Goal: Task Accomplishment & Management: Complete application form

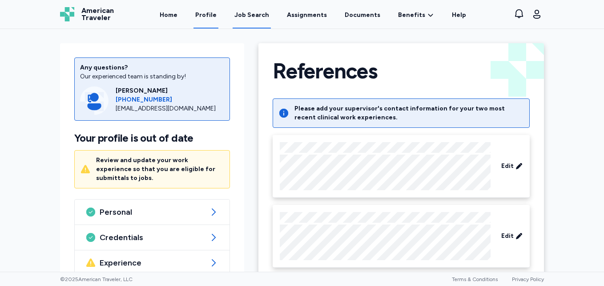
click at [256, 10] on link "Job Search" at bounding box center [252, 15] width 38 height 28
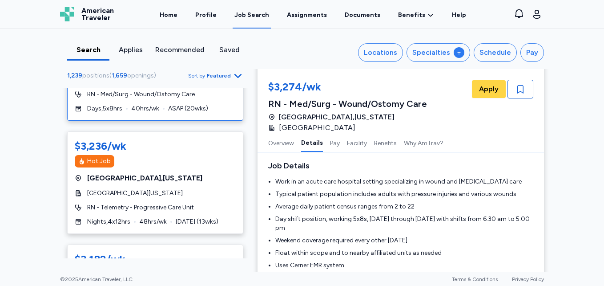
scroll to position [35, 0]
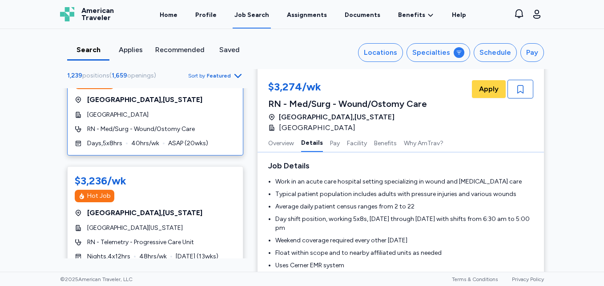
click at [2, 225] on div "Search Applies Recommended Saved Locations Specialties Schedule Pay 1,239 posit…" at bounding box center [302, 150] width 604 height 242
click at [374, 50] on div "Locations" at bounding box center [380, 52] width 33 height 11
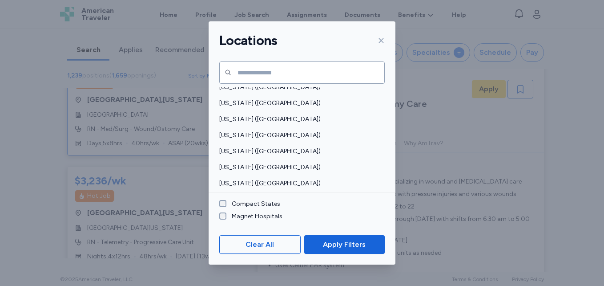
scroll to position [449, 0]
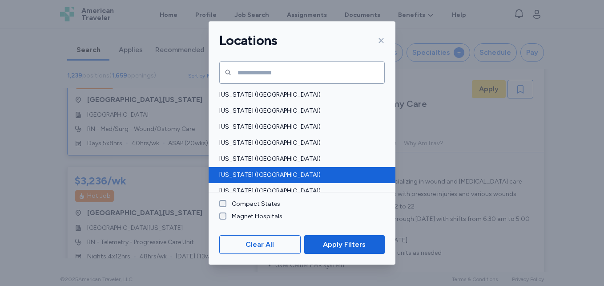
click at [310, 175] on span "[US_STATE] ([GEOGRAPHIC_DATA])" at bounding box center [299, 174] width 160 height 9
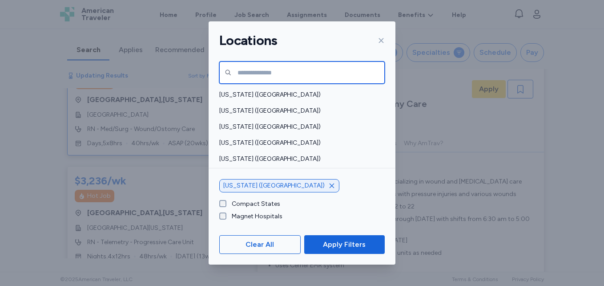
click at [269, 68] on input "text" at bounding box center [301, 72] width 165 height 22
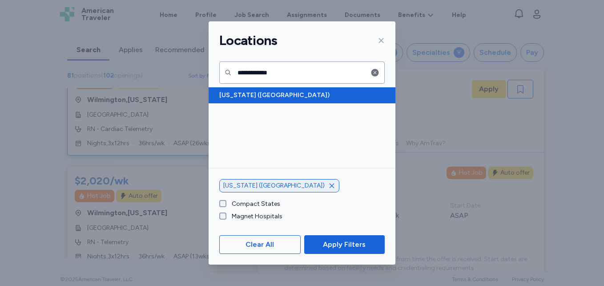
click at [274, 97] on span "[US_STATE] ([GEOGRAPHIC_DATA])" at bounding box center [299, 95] width 160 height 9
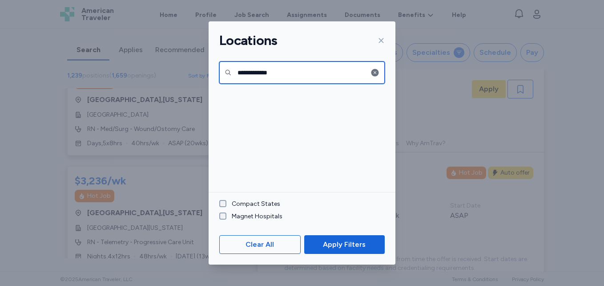
click at [326, 70] on input "**********" at bounding box center [301, 72] width 165 height 22
type input "**********"
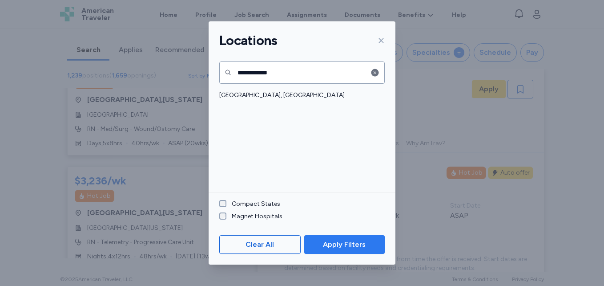
click at [336, 244] on span "Apply Filters" at bounding box center [344, 244] width 43 height 11
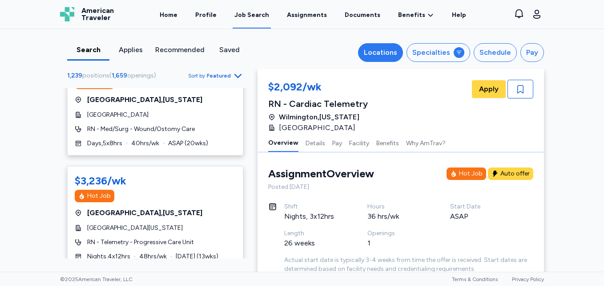
click at [381, 50] on div "Locations" at bounding box center [380, 52] width 33 height 11
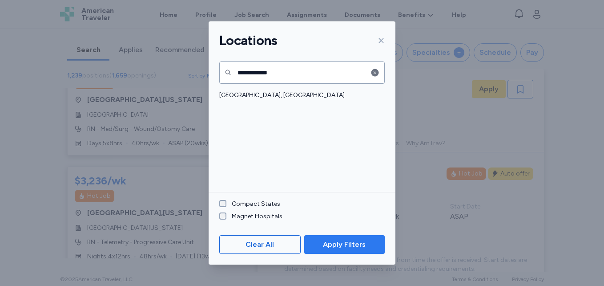
click at [323, 242] on span "Apply Filters" at bounding box center [344, 244] width 66 height 11
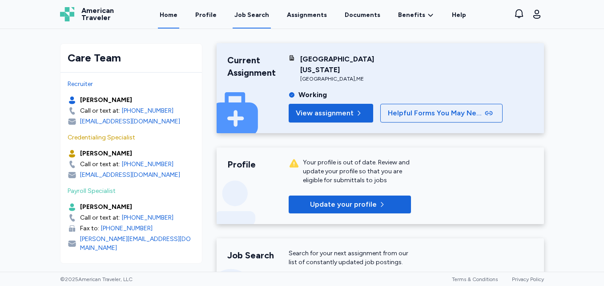
click at [250, 11] on div "Job Search" at bounding box center [251, 15] width 35 height 9
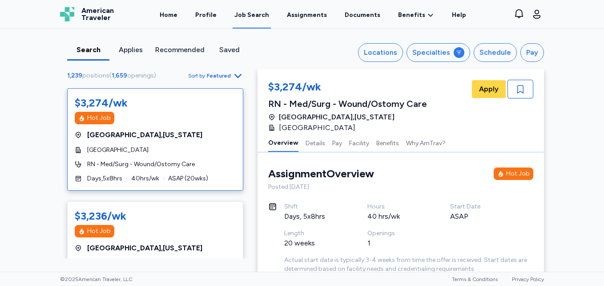
click at [250, 11] on div "Job Search" at bounding box center [251, 15] width 35 height 9
drag, startPoint x: 376, startPoint y: 50, endPoint x: 365, endPoint y: 51, distance: 11.6
click at [365, 51] on button "Locations" at bounding box center [380, 52] width 45 height 19
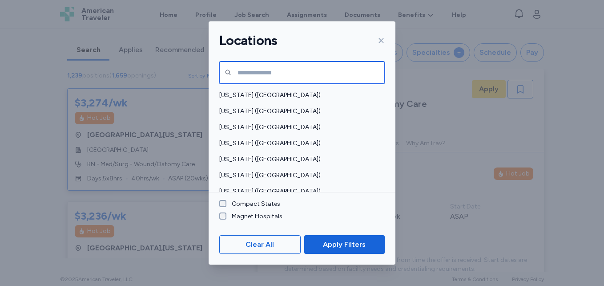
click at [265, 67] on input "text" at bounding box center [301, 72] width 165 height 22
type input "**********"
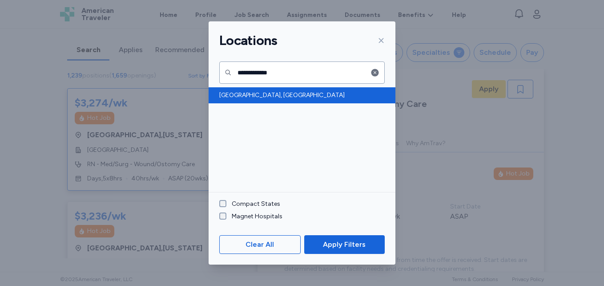
click at [296, 101] on div "[GEOGRAPHIC_DATA], [GEOGRAPHIC_DATA]" at bounding box center [302, 95] width 187 height 16
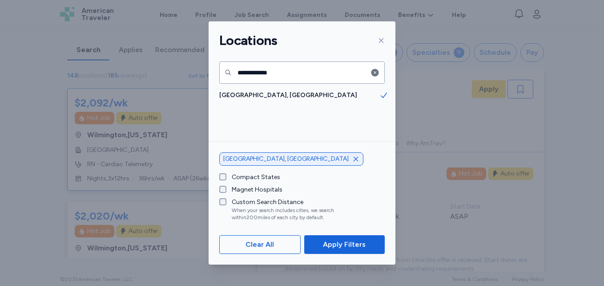
scroll to position [1, 0]
click at [292, 198] on div "Custom Search Distance" at bounding box center [301, 201] width 139 height 9
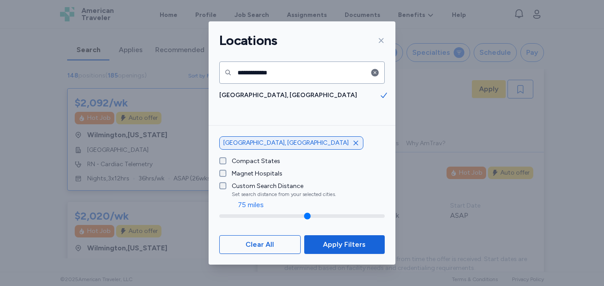
drag, startPoint x: 296, startPoint y: 215, endPoint x: 247, endPoint y: 221, distance: 49.3
type input "**"
click at [247, 217] on input "range" at bounding box center [301, 216] width 165 height 4
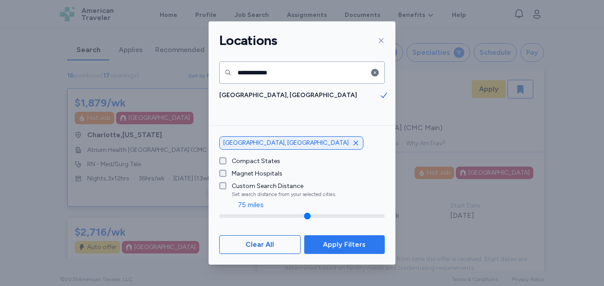
click at [339, 244] on span "Apply Filters" at bounding box center [344, 244] width 43 height 11
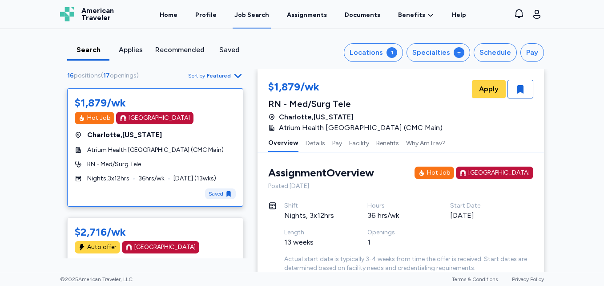
click at [339, 244] on div "13 weeks" at bounding box center [315, 242] width 62 height 11
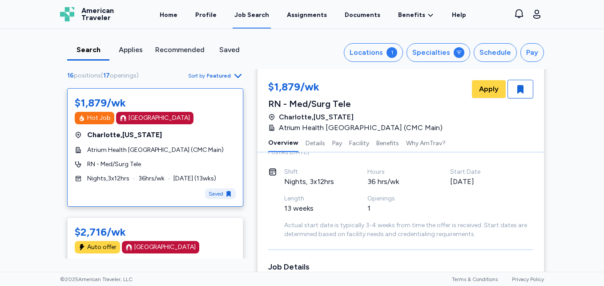
click at [141, 169] on div "RN - Med/Surg Tele" at bounding box center [155, 164] width 161 height 9
click at [127, 154] on span "Atrium Health [GEOGRAPHIC_DATA] (CMC Main)" at bounding box center [155, 149] width 137 height 9
click at [169, 152] on span "Atrium Health [GEOGRAPHIC_DATA] (CMC Main)" at bounding box center [155, 149] width 137 height 9
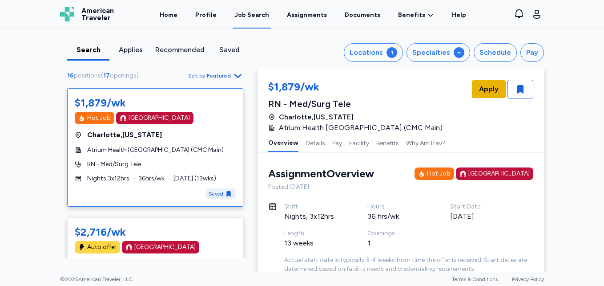
click at [493, 82] on button "Apply" at bounding box center [489, 89] width 34 height 18
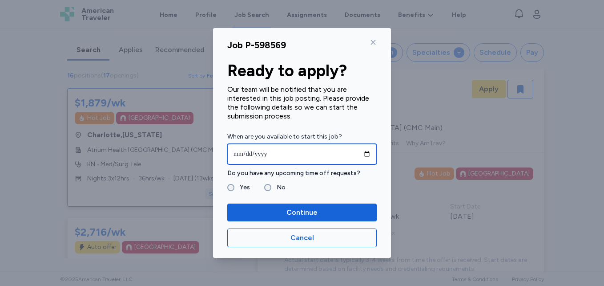
click at [236, 153] on input "date" at bounding box center [301, 154] width 149 height 20
click at [246, 156] on input "**********" at bounding box center [301, 154] width 149 height 20
type input "**********"
click at [236, 184] on label "Yes" at bounding box center [242, 187] width 16 height 11
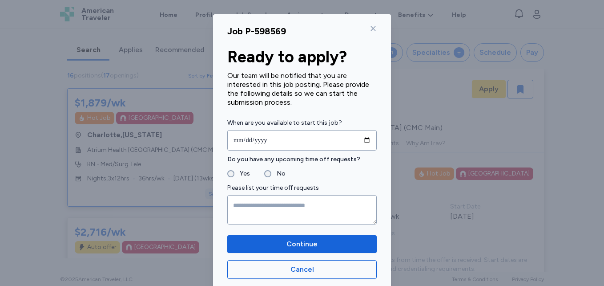
click at [236, 184] on label "Please list your time off requests" at bounding box center [301, 187] width 149 height 11
click at [374, 28] on div "**********" at bounding box center [302, 151] width 178 height 275
click at [371, 28] on icon at bounding box center [373, 28] width 5 height 5
